Goal: Transaction & Acquisition: Purchase product/service

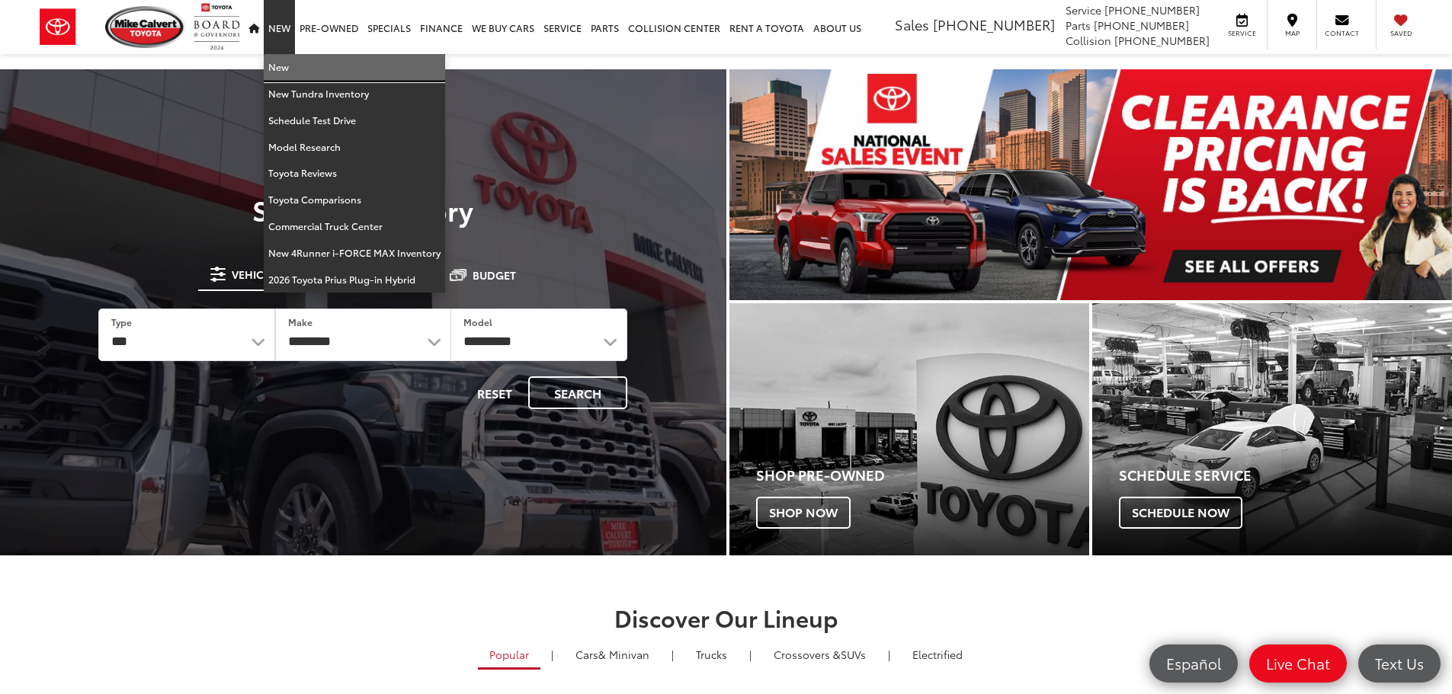
click at [287, 66] on link "New" at bounding box center [354, 67] width 181 height 27
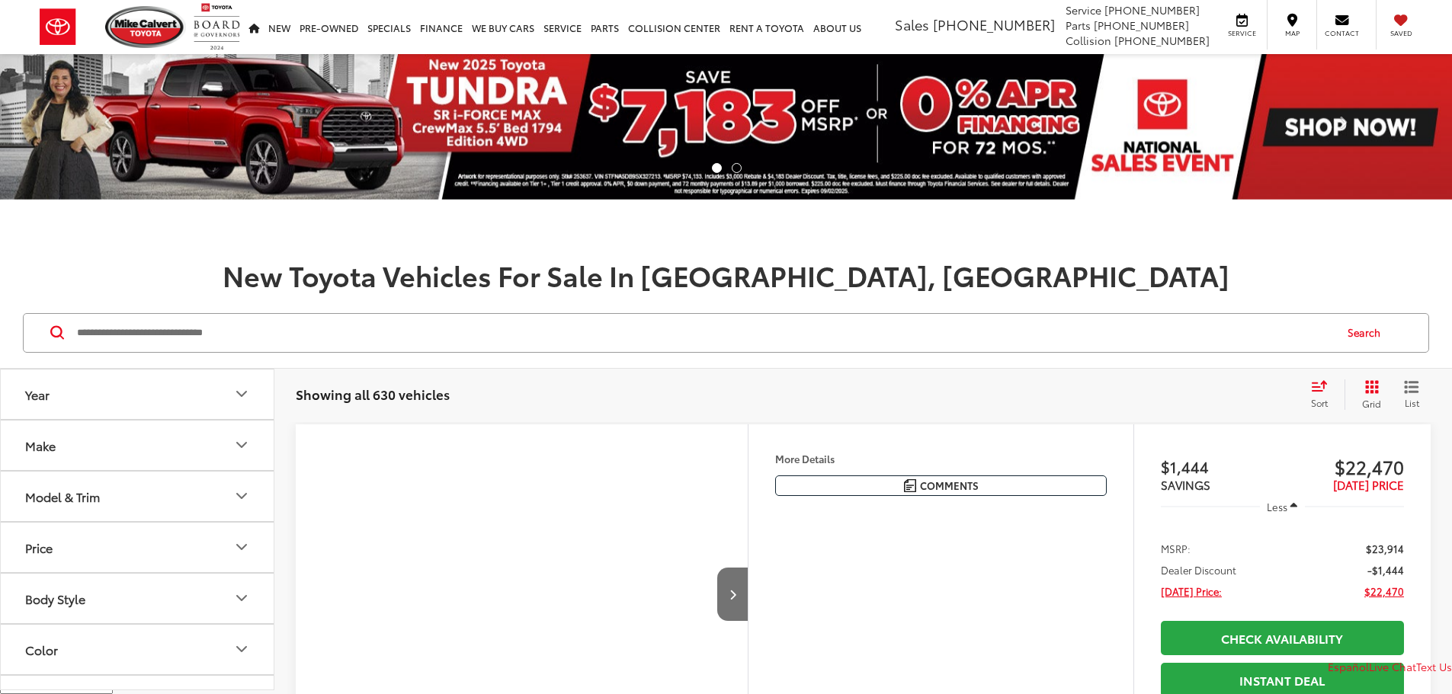
click at [422, 337] on input "Search by Make, Model, or Keyword" at bounding box center [703, 333] width 1257 height 37
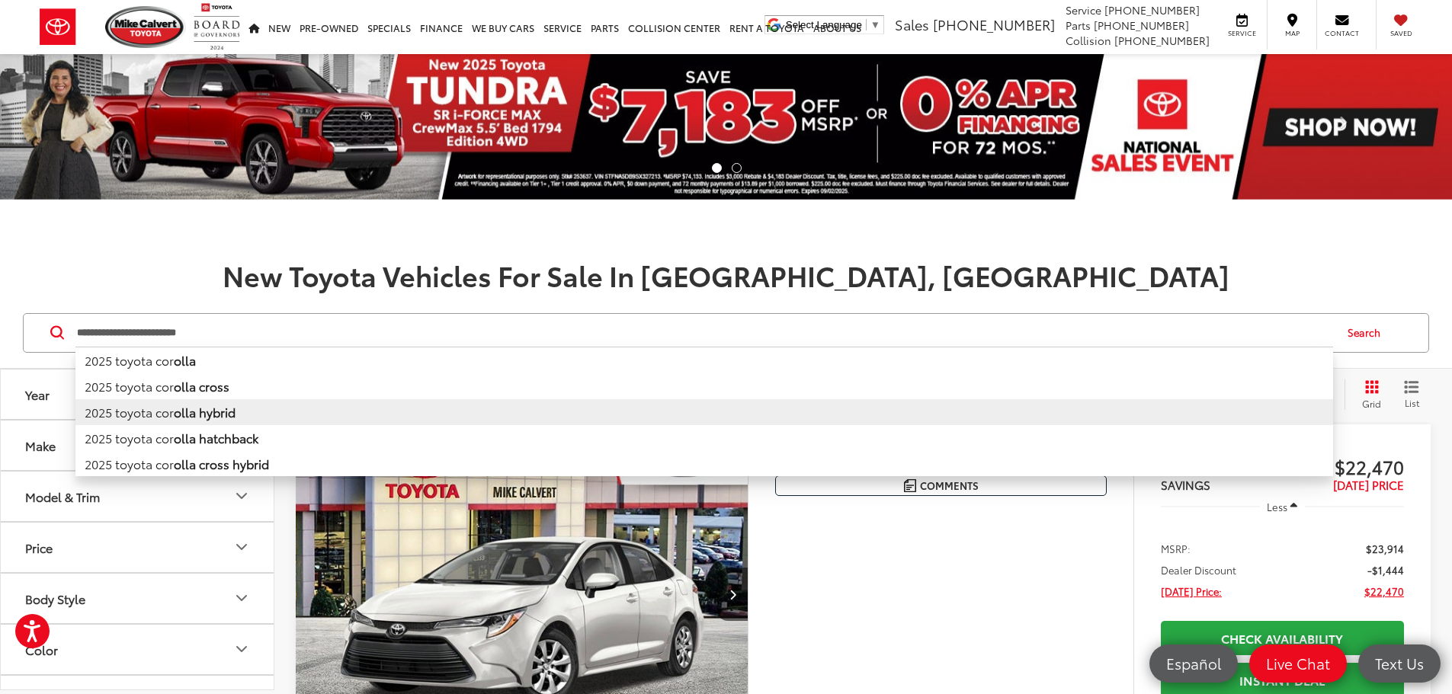
type input "**********"
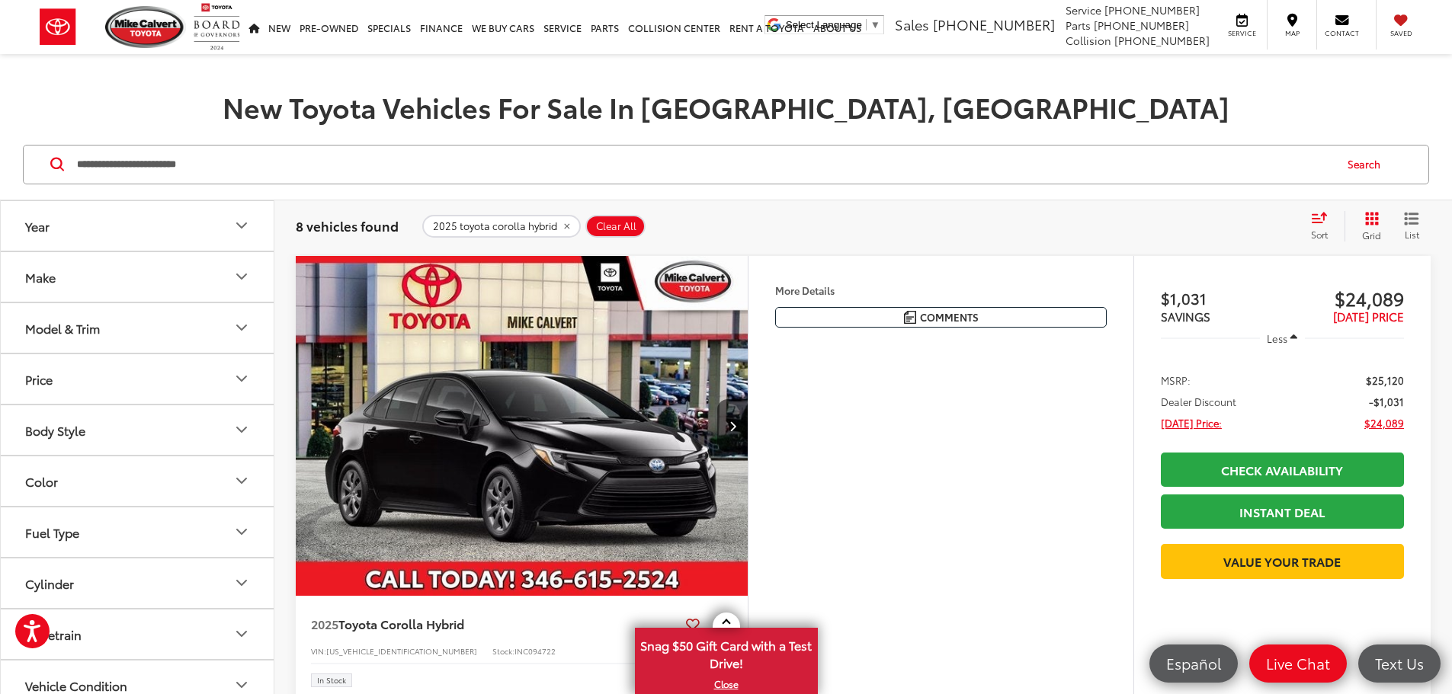
scroll to position [152, 0]
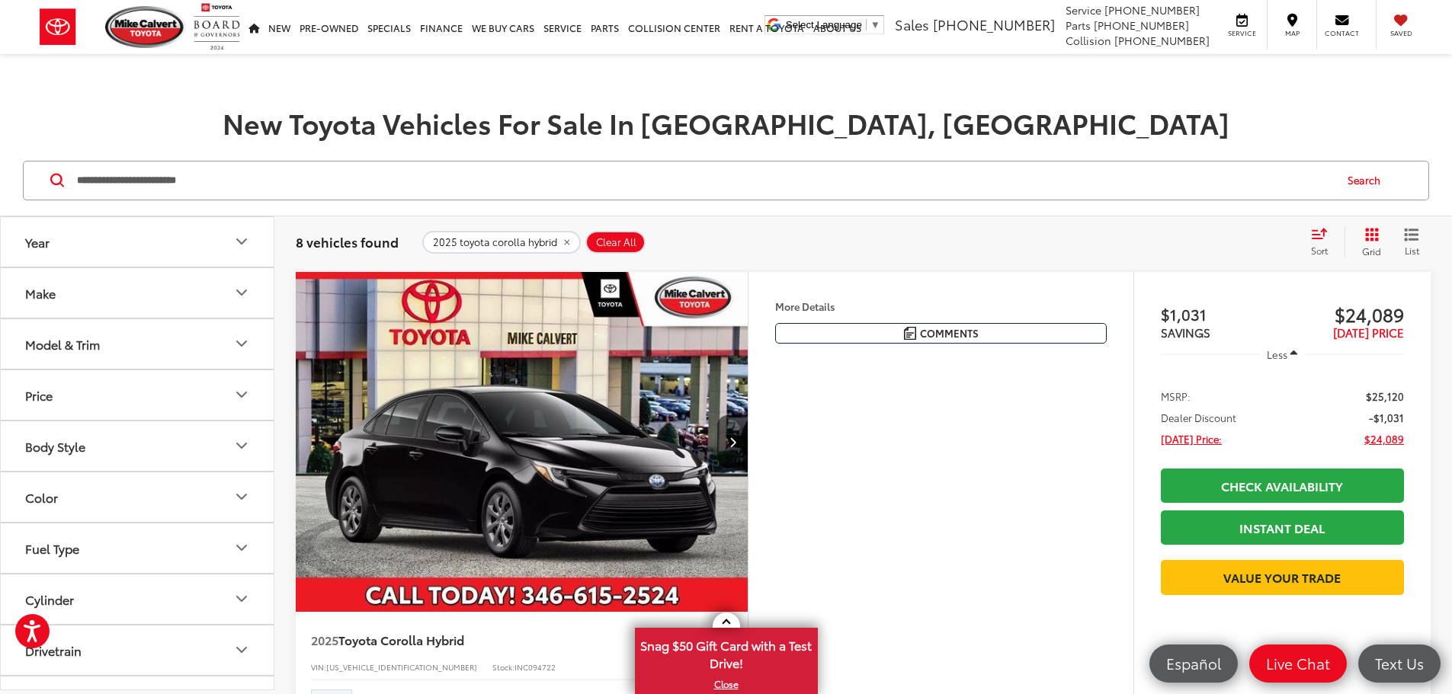
click at [0, 0] on button "More..." at bounding box center [0, 0] width 0 height 0
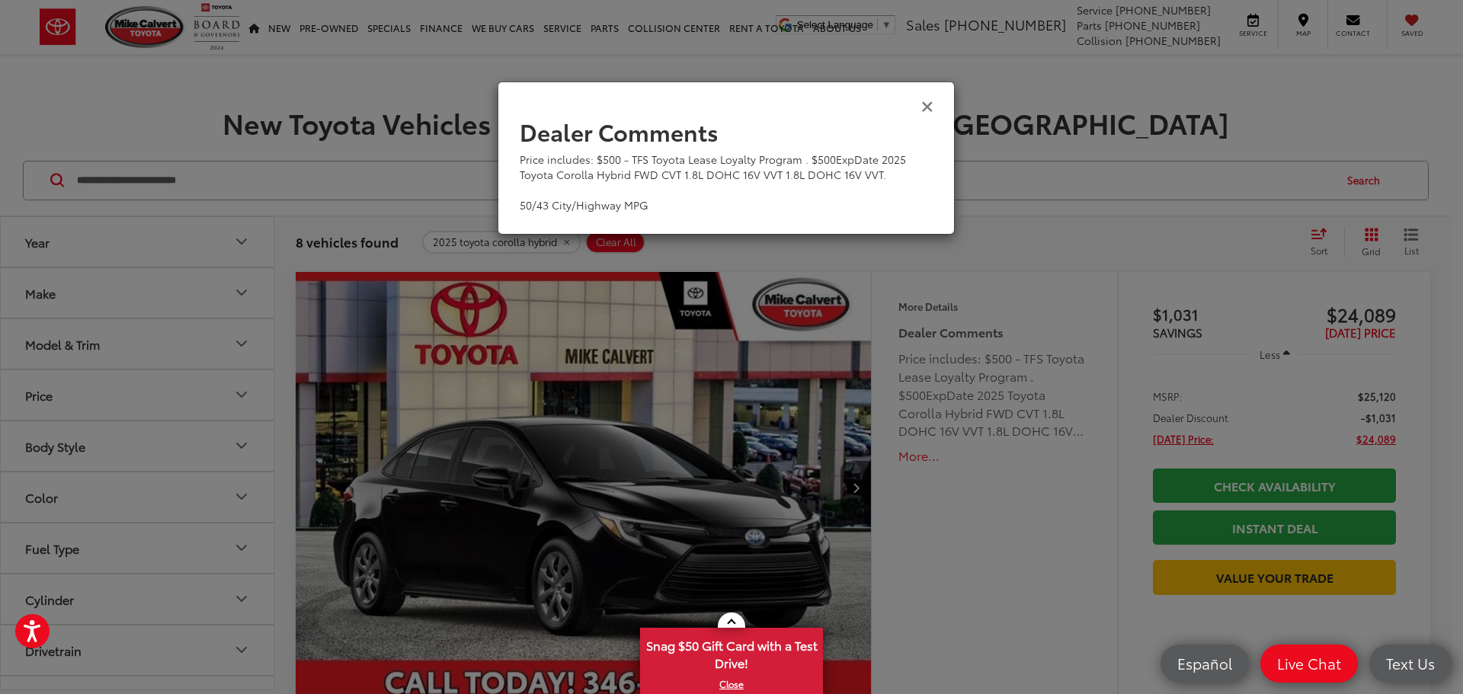
click at [930, 107] on icon "Close" at bounding box center [927, 106] width 12 height 16
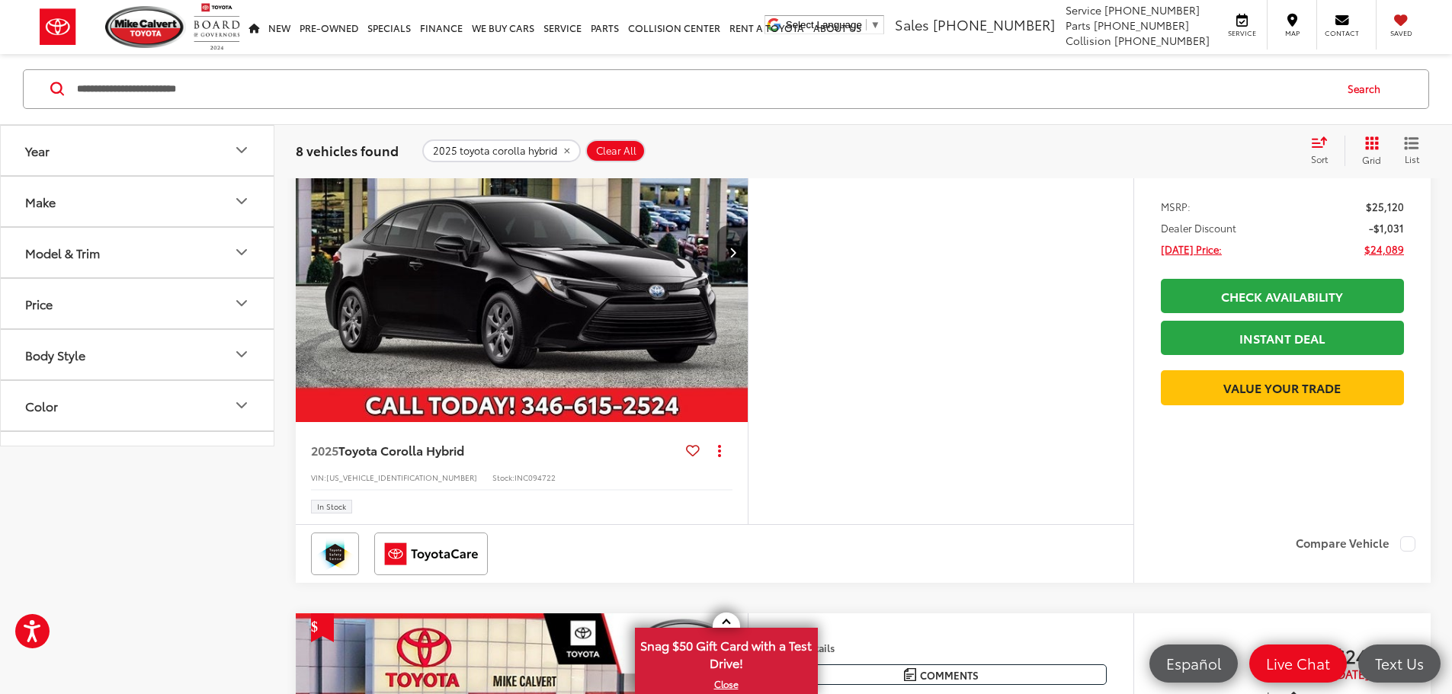
scroll to position [0, 0]
